Goal: Transaction & Acquisition: Book appointment/travel/reservation

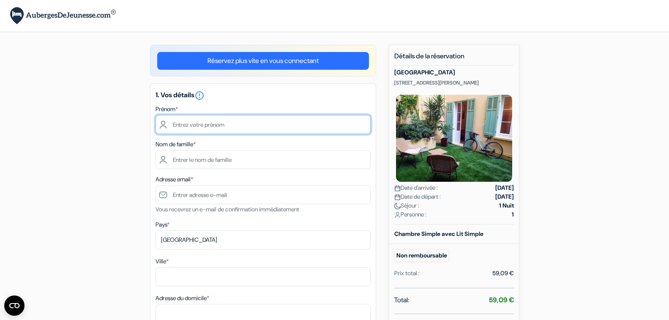
click at [186, 126] on input "text" at bounding box center [263, 124] width 215 height 19
type input "Cosima"
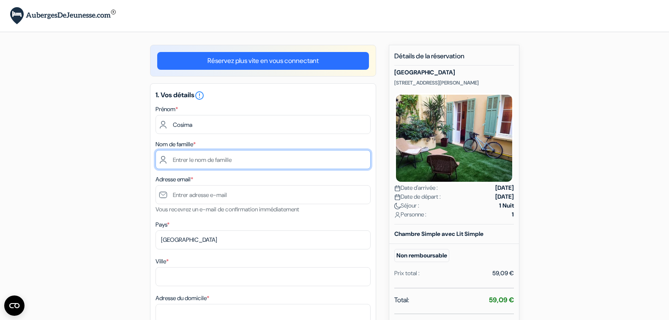
click at [196, 164] on input "text" at bounding box center [263, 159] width 215 height 19
click at [175, 160] on input "Shreitmueller" at bounding box center [263, 159] width 215 height 19
type input "Schreitmueller"
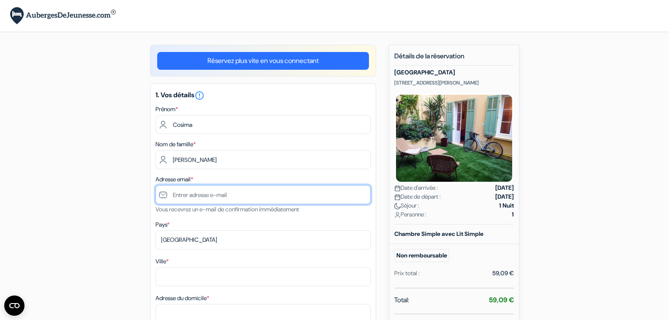
click at [195, 195] on input "text" at bounding box center [263, 194] width 215 height 19
type input "[EMAIL_ADDRESS][PERSON_NAME][DOMAIN_NAME]"
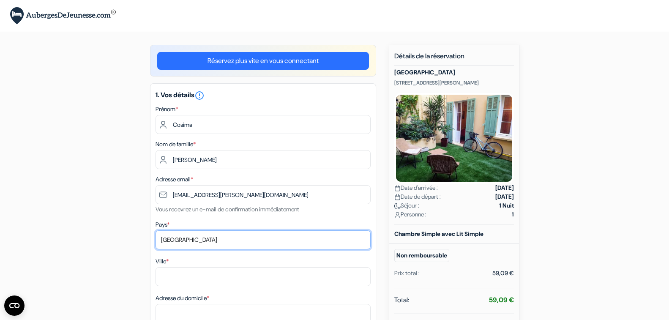
click at [156, 230] on select "Selectionner le pays Abkhazie Afghanistan Afrique du Sud Albanie Algérie Allema…" at bounding box center [263, 239] width 215 height 19
select select "de"
click option "Allemagne" at bounding box center [0, 0] width 0 height 0
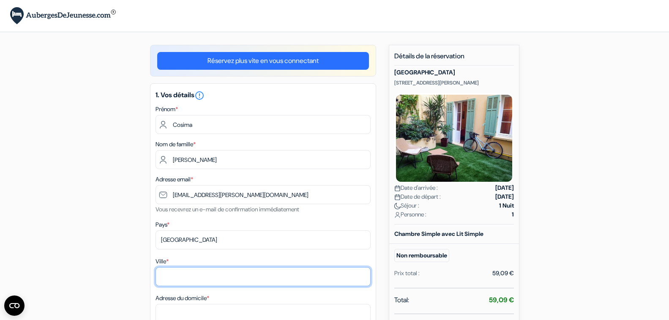
click at [188, 278] on input "Ville *" at bounding box center [263, 276] width 215 height 19
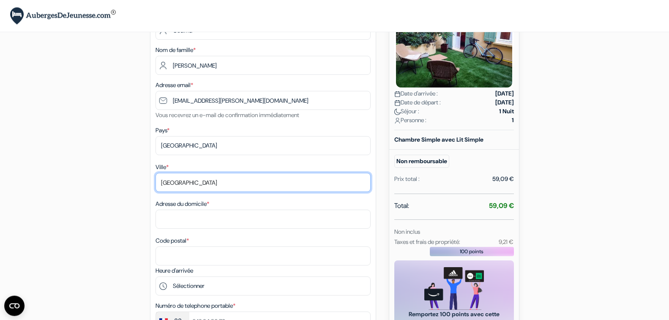
scroll to position [96, 0]
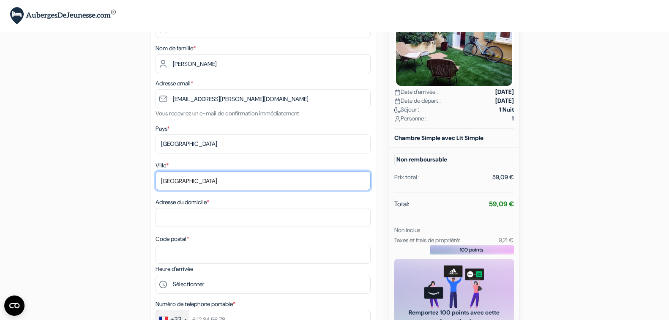
type input "Augsburg"
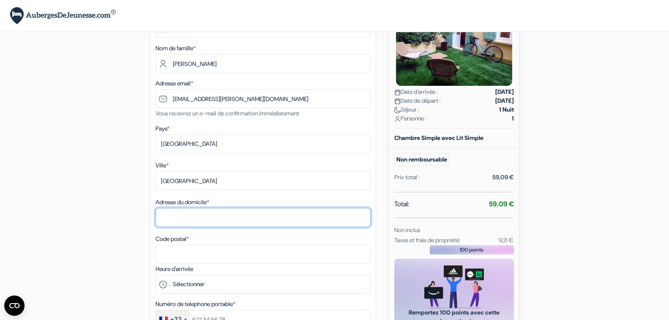
click at [184, 217] on input "Adresse du domicile *" at bounding box center [263, 217] width 215 height 19
type input "Alpenstr.5a"
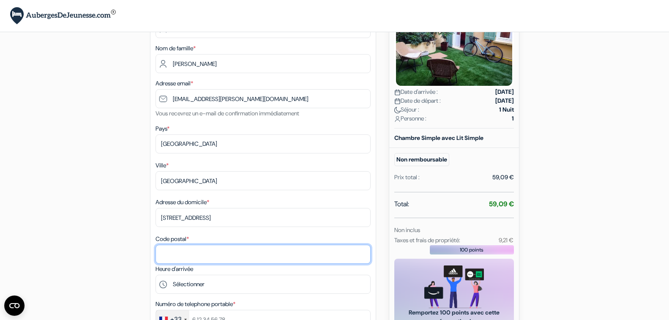
click at [182, 249] on input "Code postal *" at bounding box center [263, 254] width 215 height 19
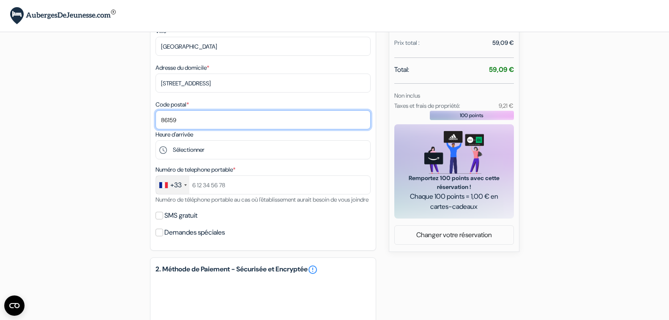
scroll to position [231, 0]
type input "86159"
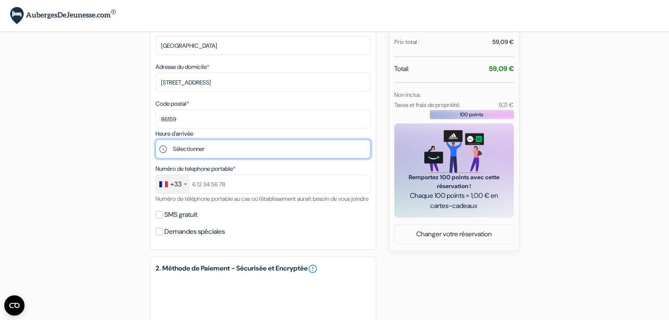
click at [156, 139] on select "Sélectionner 13:00 14:00 15:00 16:00 17:00 18:00 19:00 20:00 21:00 22:00" at bounding box center [263, 148] width 215 height 19
select select "18"
click option "18:00" at bounding box center [0, 0] width 0 height 0
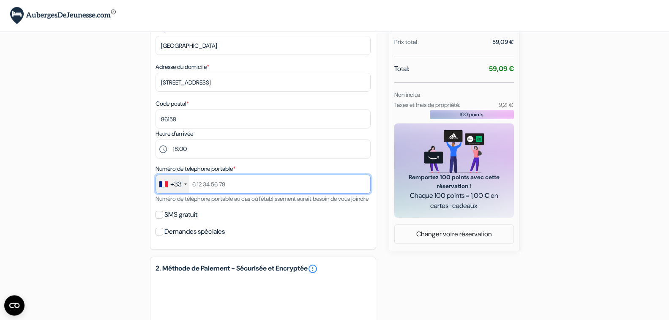
click at [250, 187] on input "text" at bounding box center [263, 184] width 215 height 19
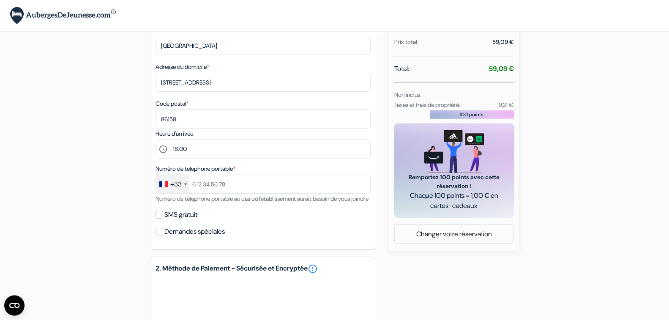
click at [183, 184] on div "+33" at bounding box center [172, 184] width 33 height 18
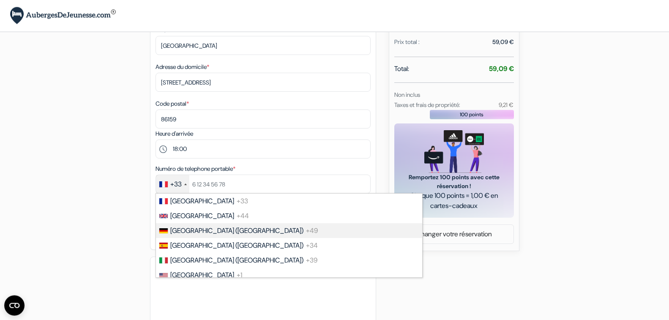
click at [182, 226] on li "Germany (Deutschland) +49" at bounding box center [288, 230] width 267 height 15
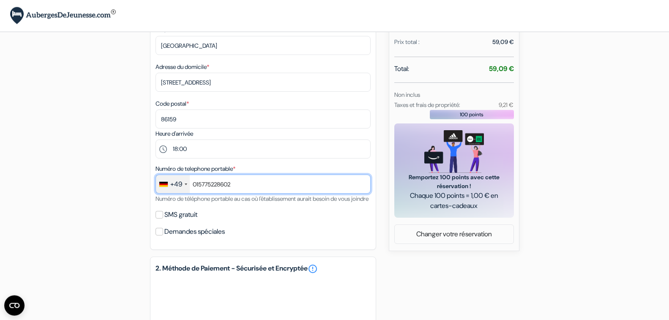
click at [195, 182] on input "015775228602" at bounding box center [263, 184] width 215 height 19
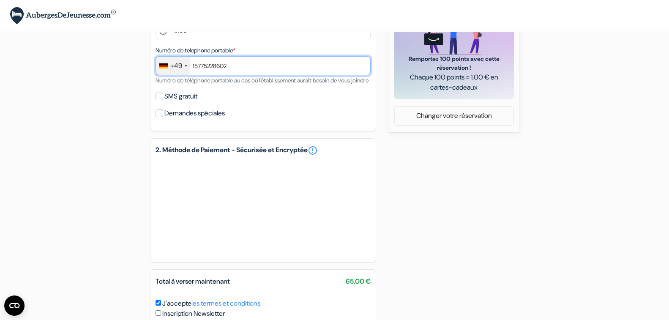
scroll to position [424, 0]
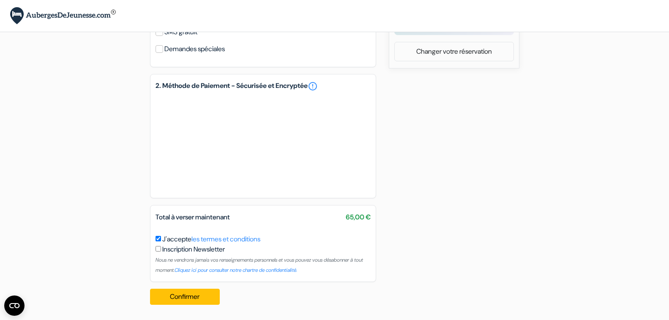
type input "15775228602"
click at [202, 297] on button "Confirmer Loading..." at bounding box center [185, 297] width 70 height 16
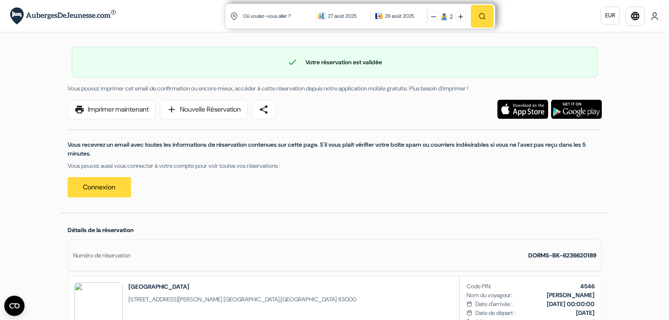
scroll to position [3, 0]
